Goal: Task Accomplishment & Management: Manage account settings

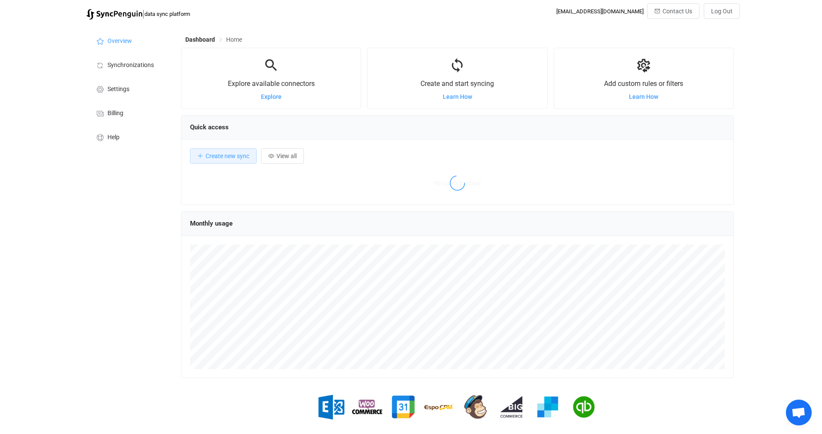
scroll to position [166, 552]
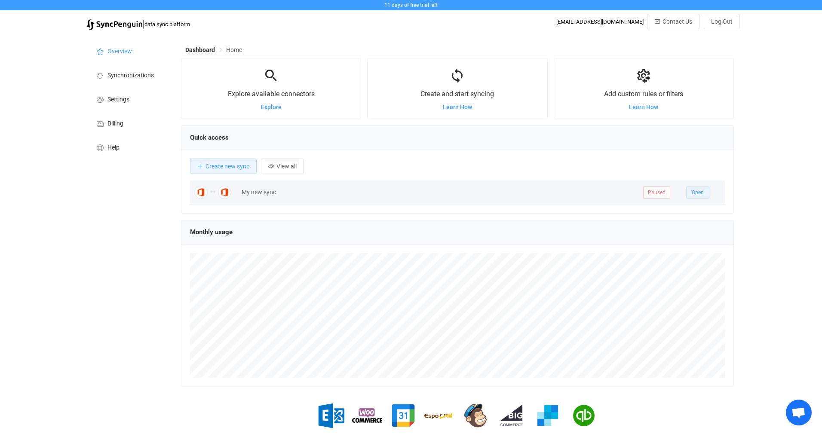
click at [697, 190] on span "Open" at bounding box center [697, 193] width 12 height 6
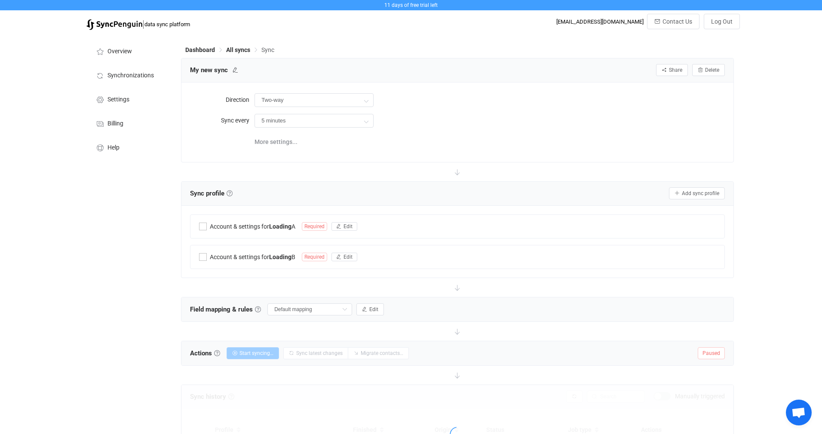
type input "10 minutes"
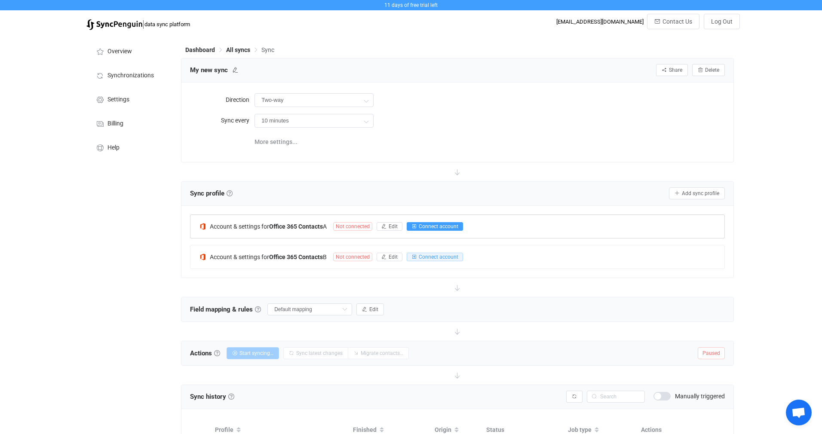
click at [445, 227] on span "Connect account" at bounding box center [439, 226] width 40 height 6
